Goal: Transaction & Acquisition: Purchase product/service

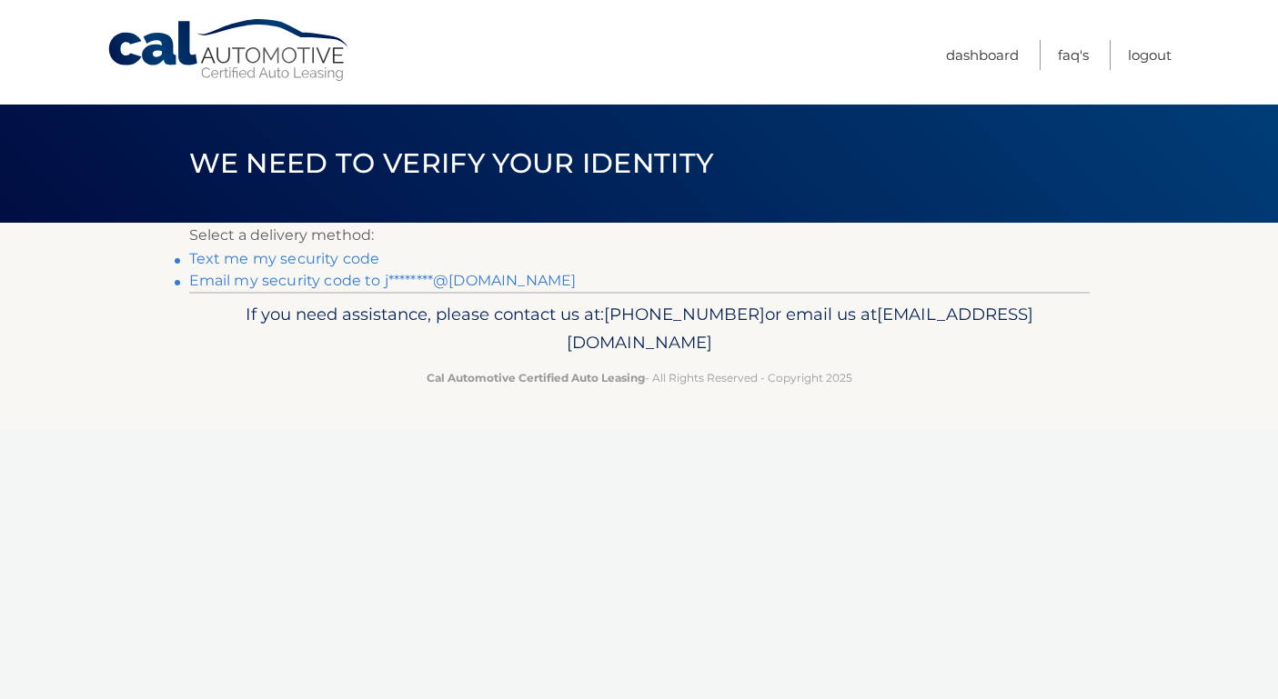
click at [320, 279] on link "Email my security code to j********@[DOMAIN_NAME]" at bounding box center [382, 280] width 387 height 17
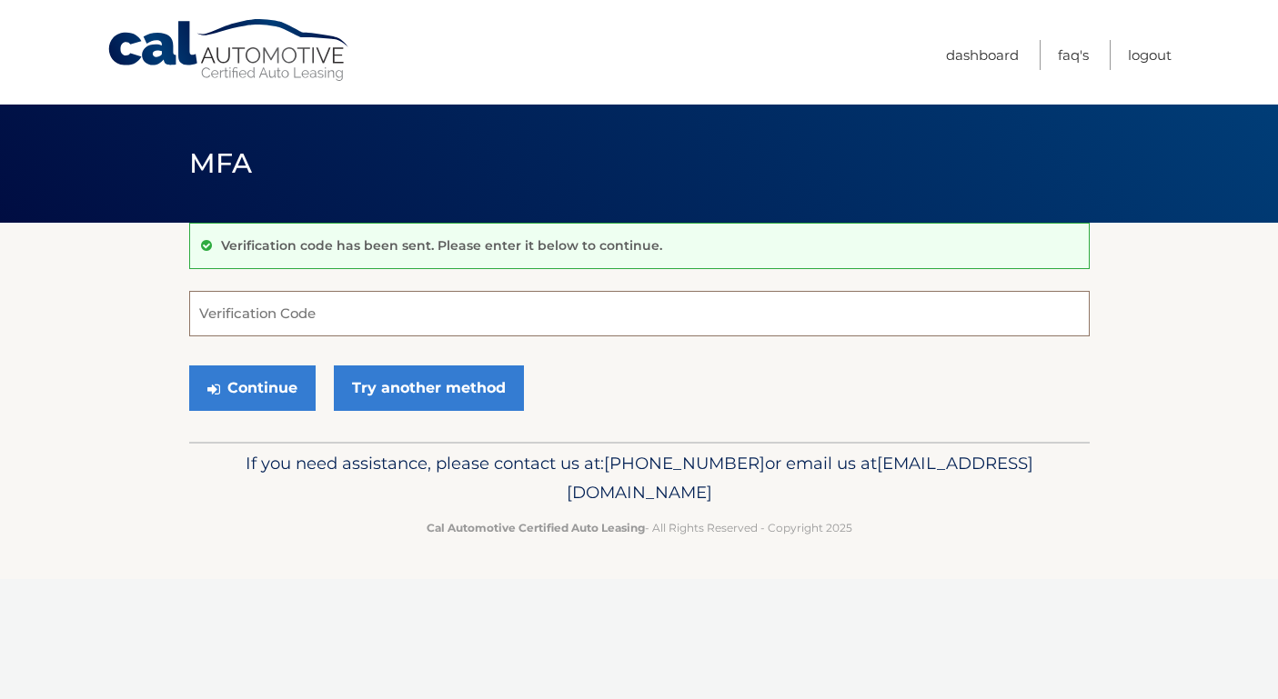
click at [292, 313] on input "Verification Code" at bounding box center [639, 313] width 900 height 45
paste input "456790"
type input "456790"
click at [135, 404] on section "Verification code has been sent. Please enter it below to continue. 456790 Veri…" at bounding box center [639, 332] width 1278 height 219
click at [246, 385] on button "Continue" at bounding box center [252, 388] width 126 height 45
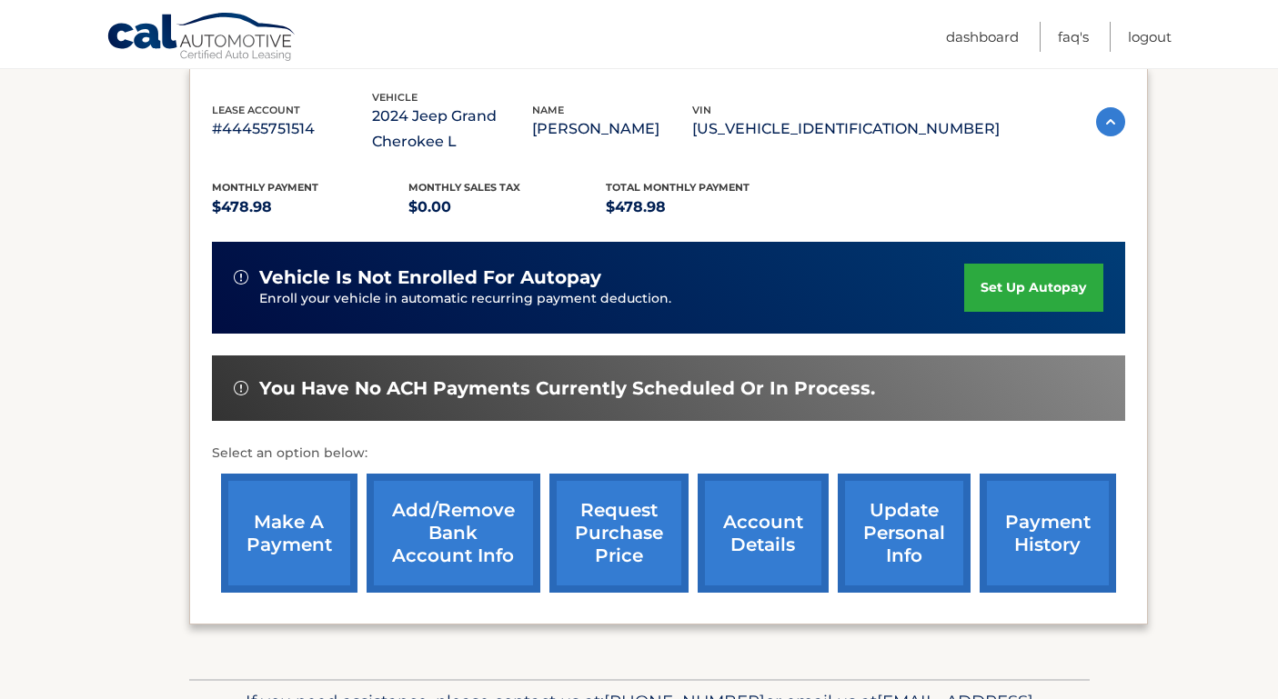
scroll to position [316, 0]
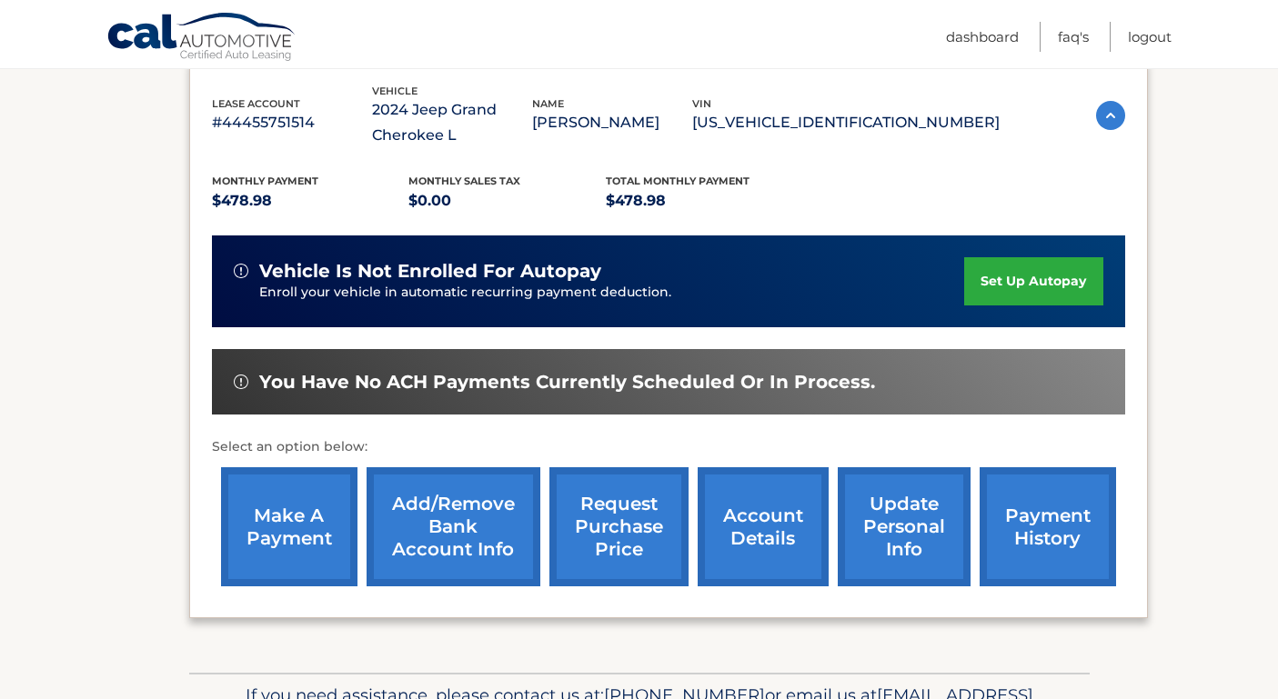
click at [289, 512] on link "make a payment" at bounding box center [289, 526] width 136 height 119
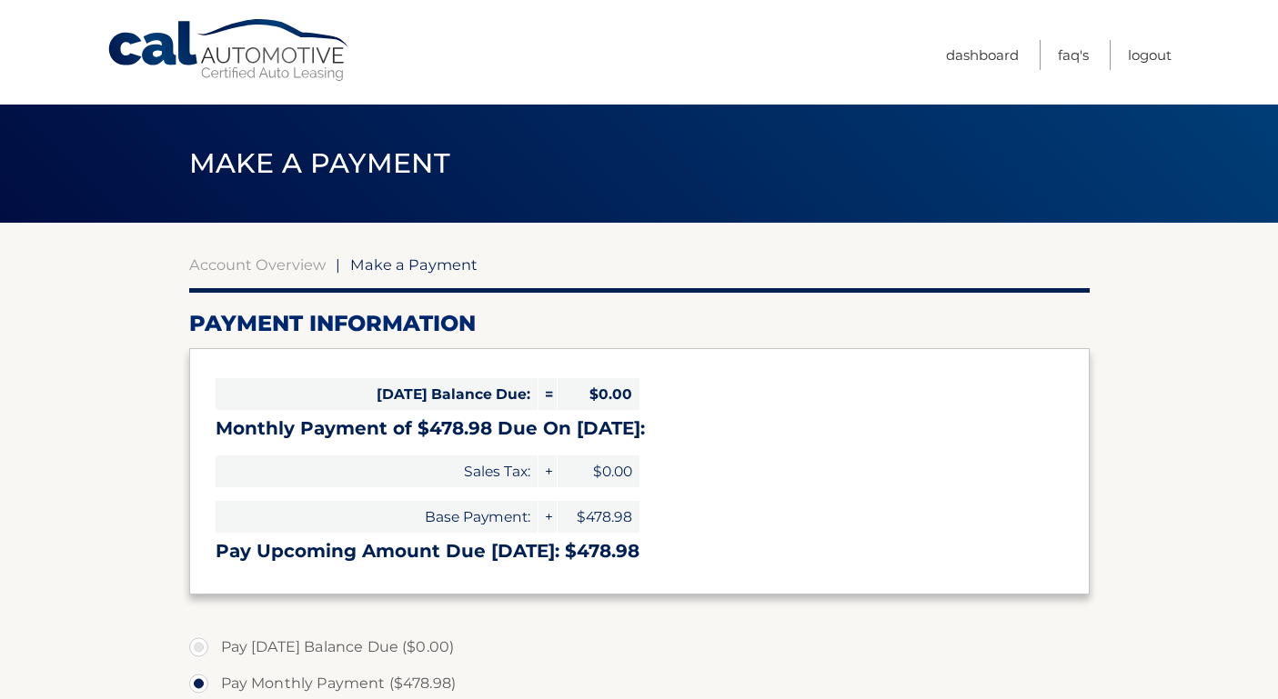
select select "M2Y2ZWRhOWQtMDg1My00Y2EzLWIzOTAtYTBkZmJmYzc1N2Ez"
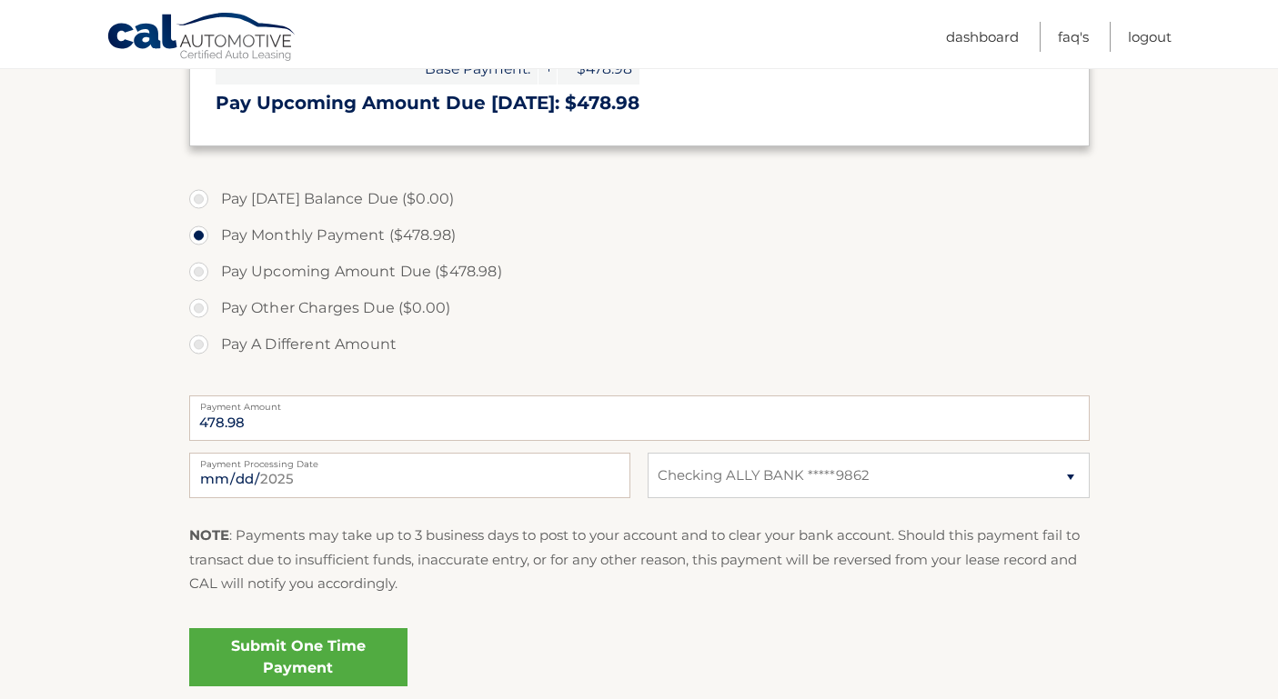
scroll to position [465, 0]
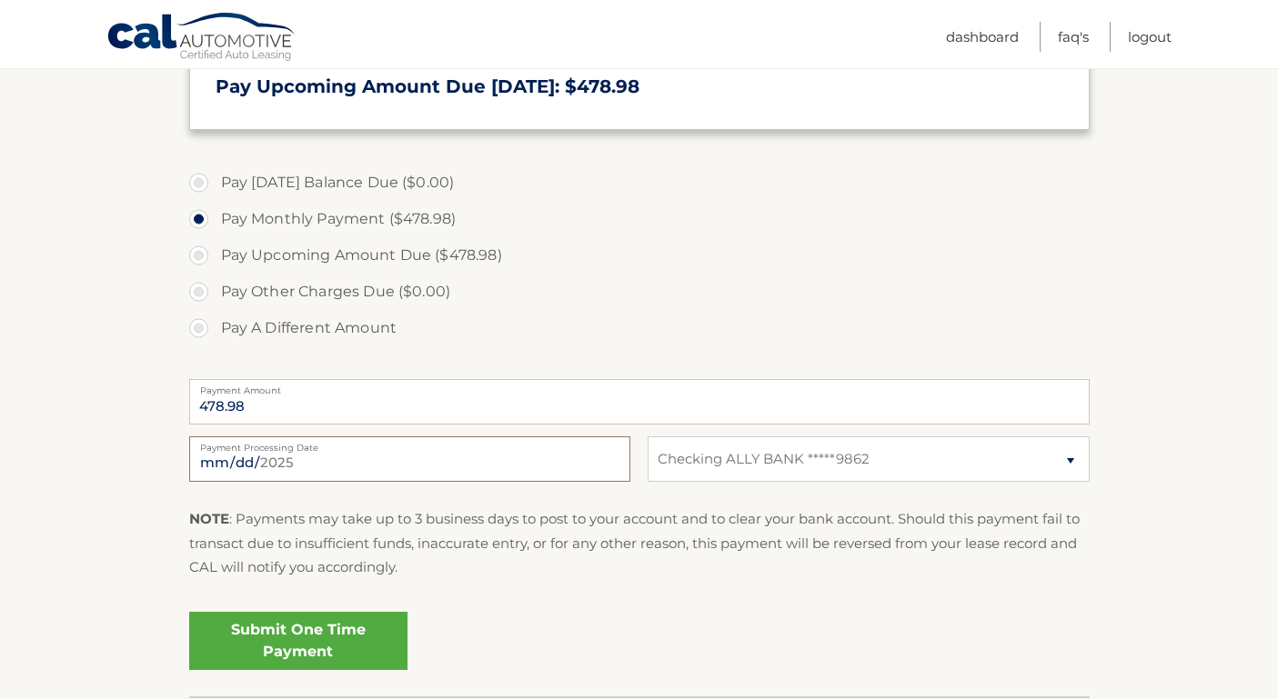
click at [285, 458] on input "2025-08-16" at bounding box center [409, 458] width 441 height 45
type input "2025-08-28"
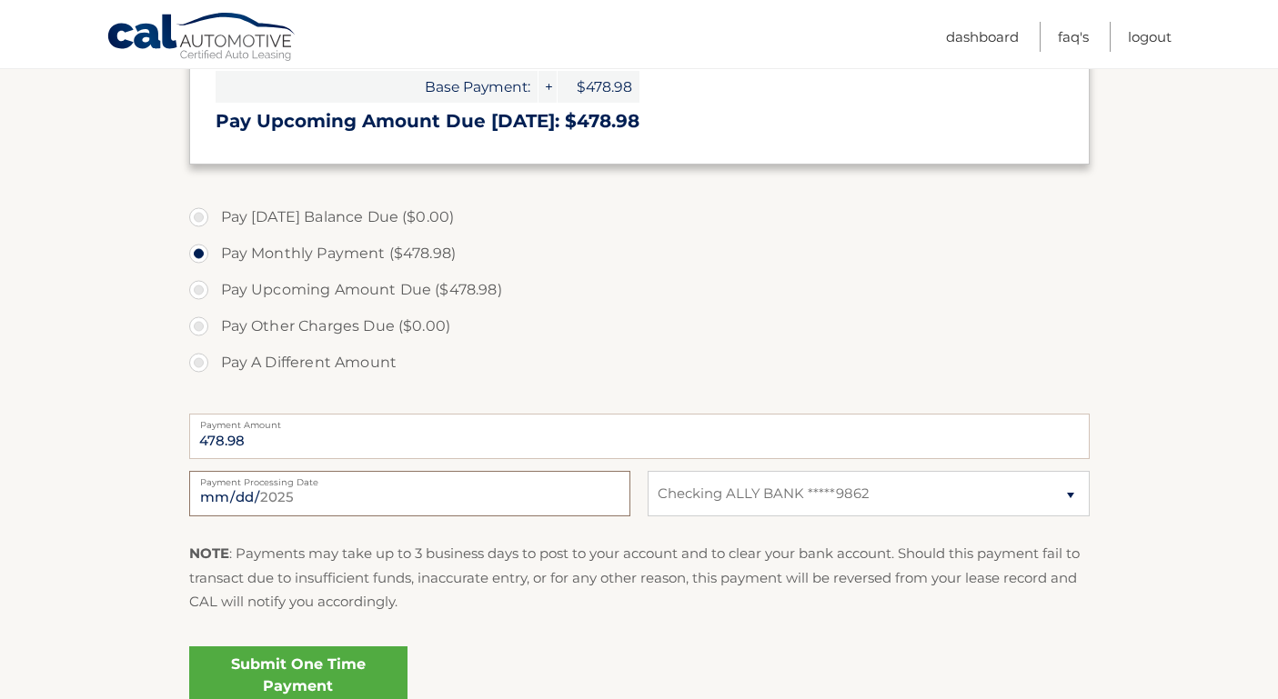
scroll to position [554, 0]
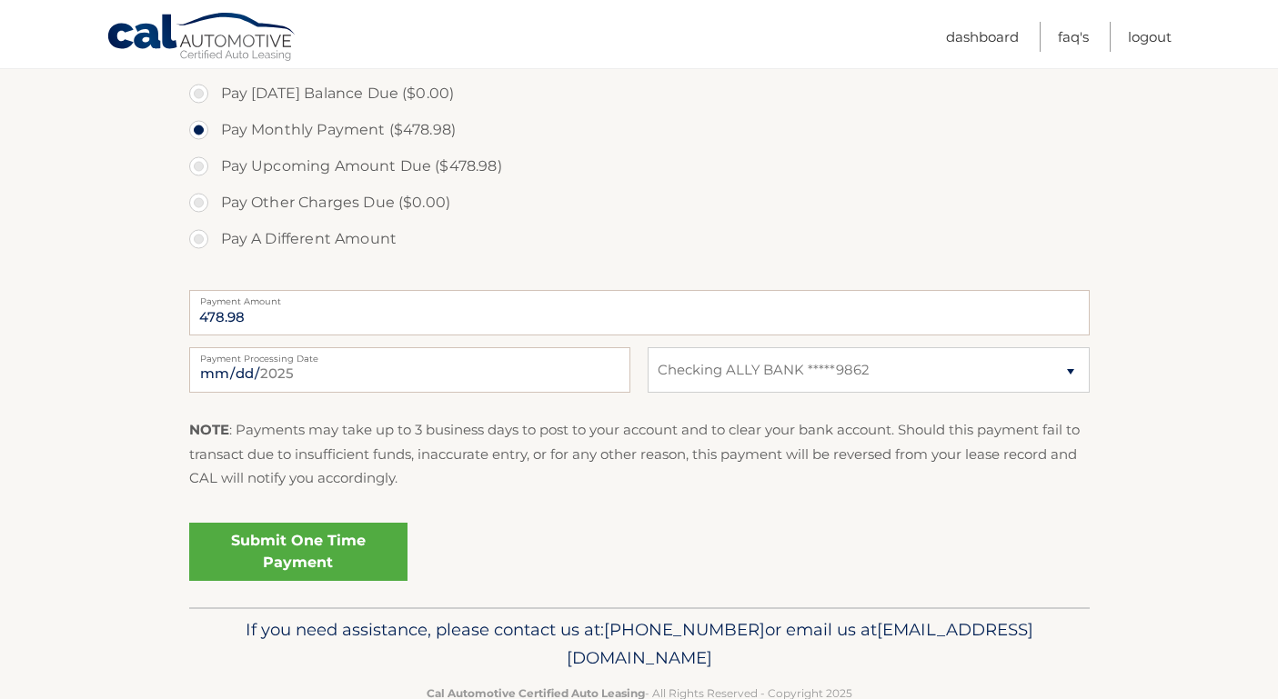
click at [251, 560] on link "Submit One Time Payment" at bounding box center [298, 552] width 218 height 58
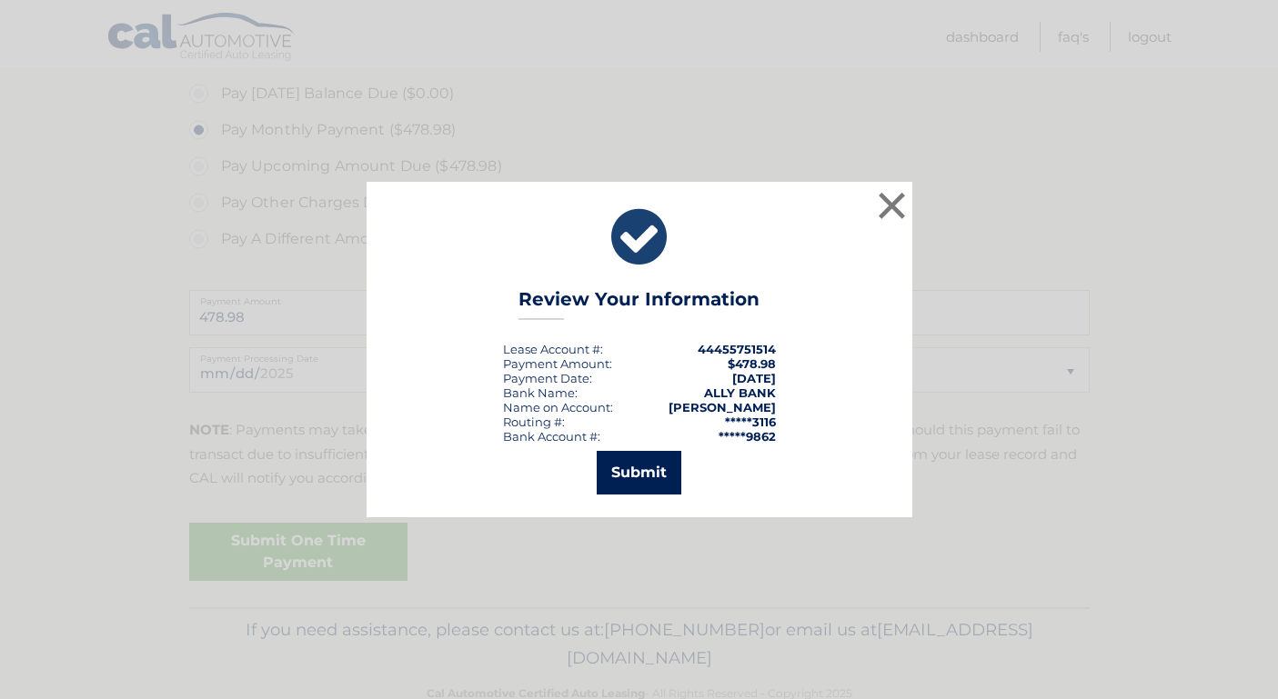
click at [632, 463] on button "Submit" at bounding box center [638, 473] width 85 height 44
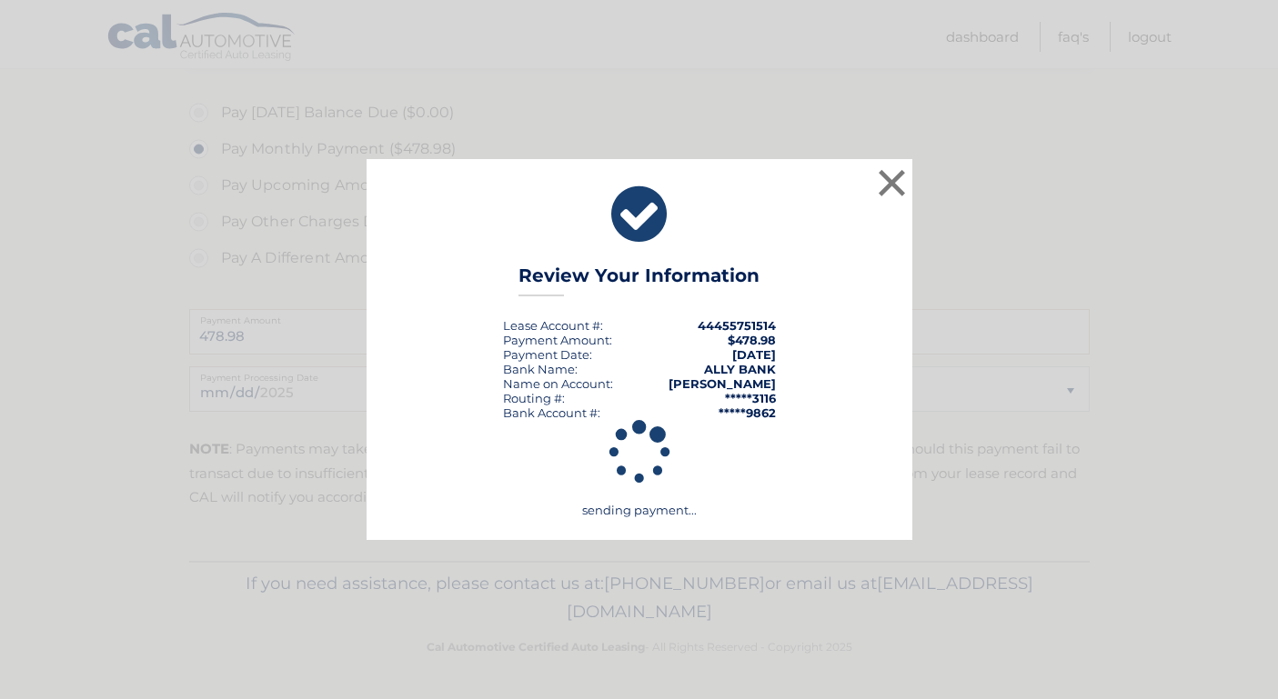
scroll to position [535, 0]
